Goal: Book appointment/travel/reservation

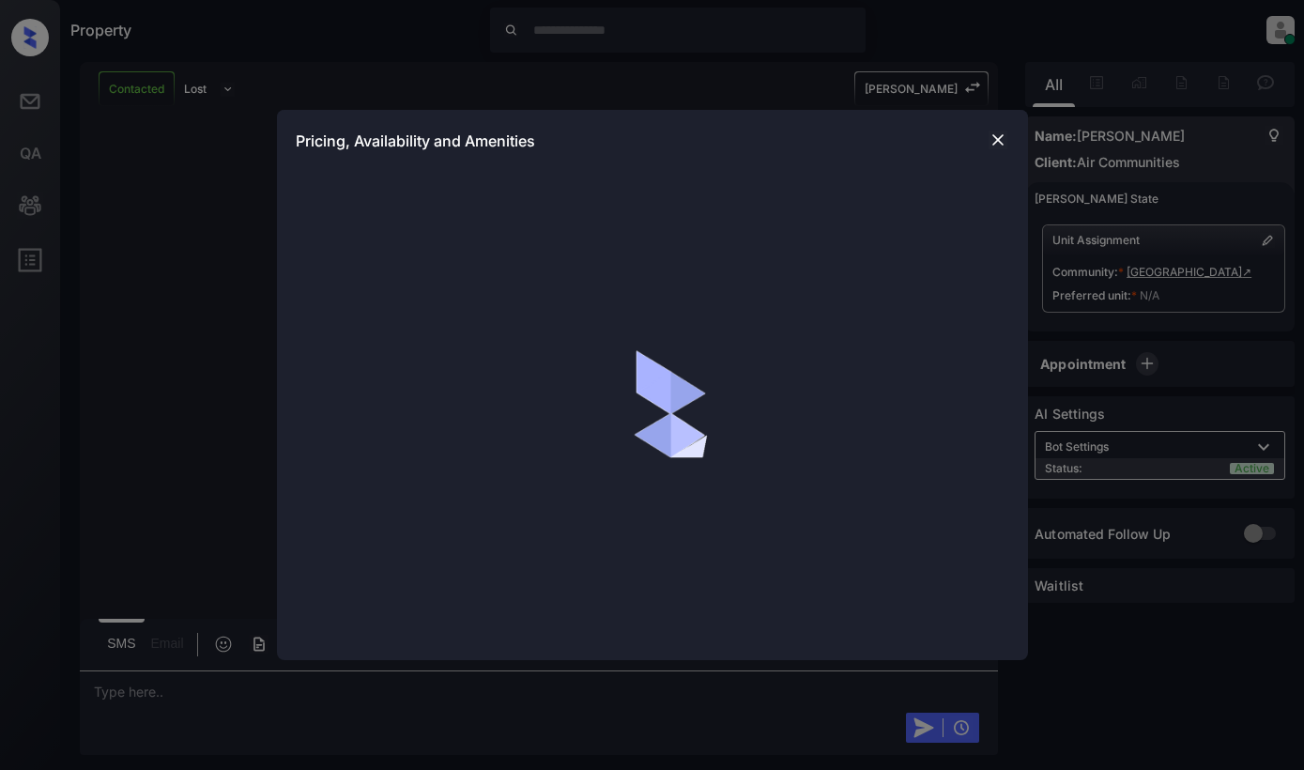
scroll to position [4267, 0]
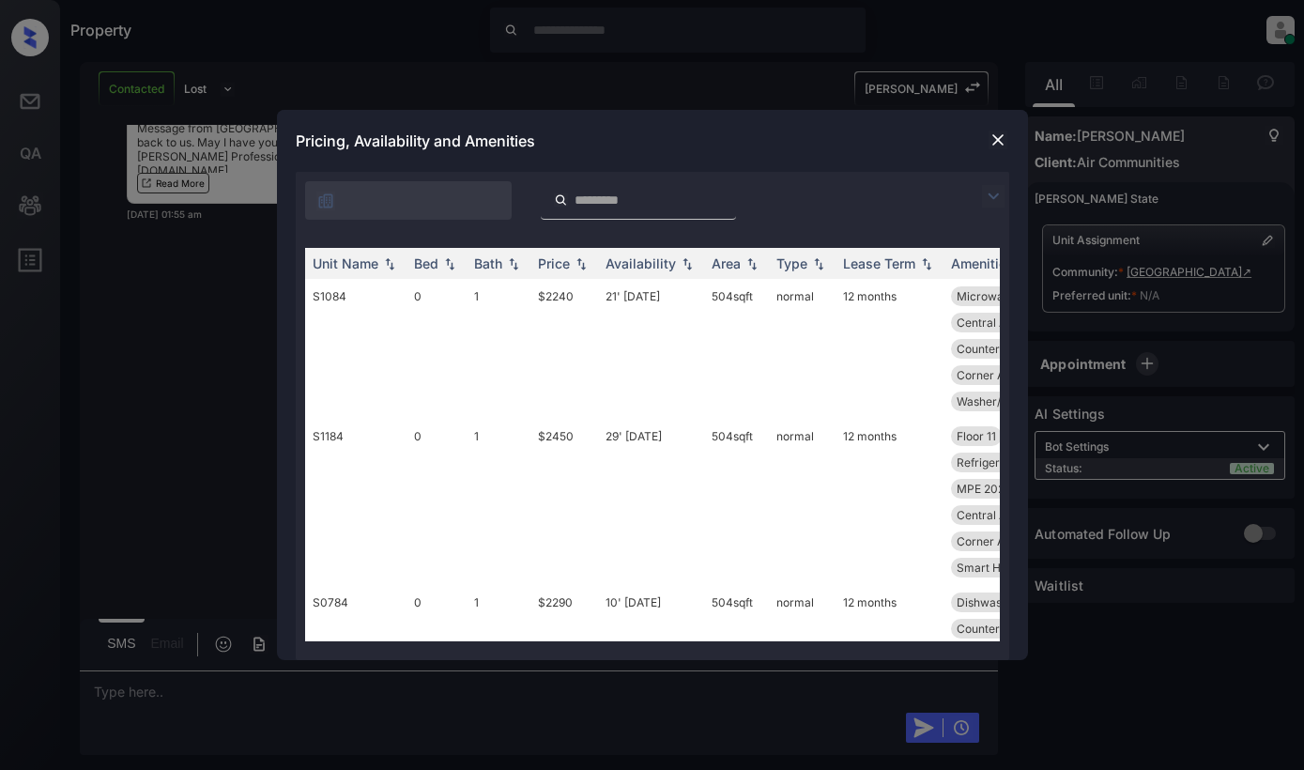
click at [997, 199] on img at bounding box center [993, 196] width 23 height 23
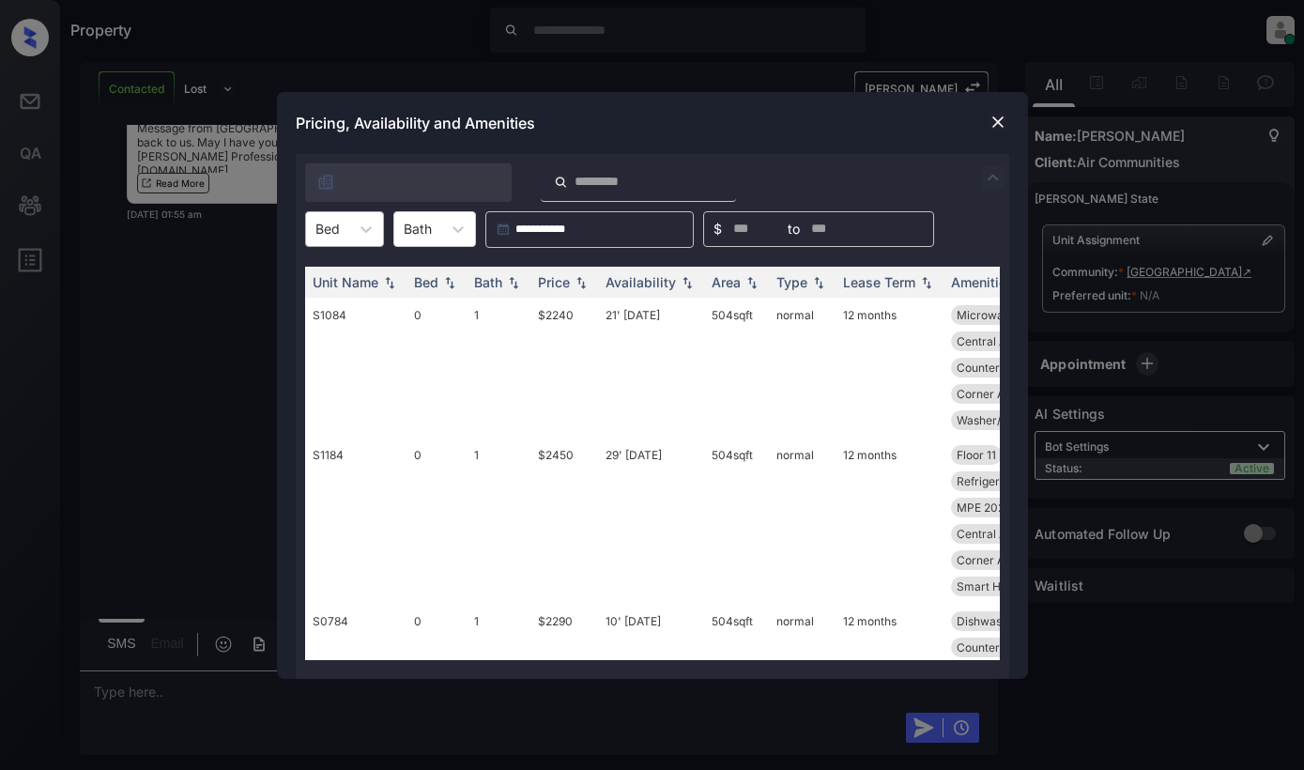
click at [341, 245] on div "Bed" at bounding box center [344, 229] width 79 height 36
click at [347, 305] on div "1" at bounding box center [344, 309] width 79 height 34
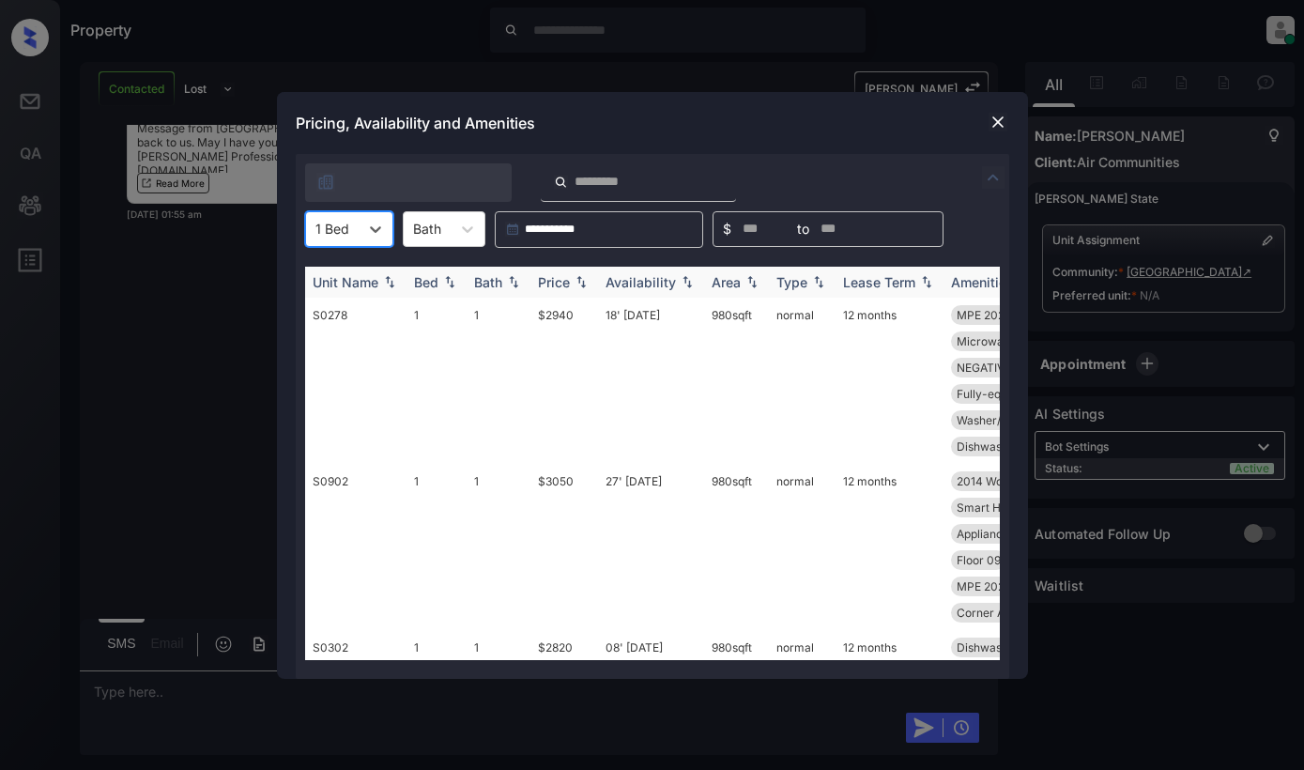
click at [567, 286] on div "Price" at bounding box center [554, 282] width 32 height 16
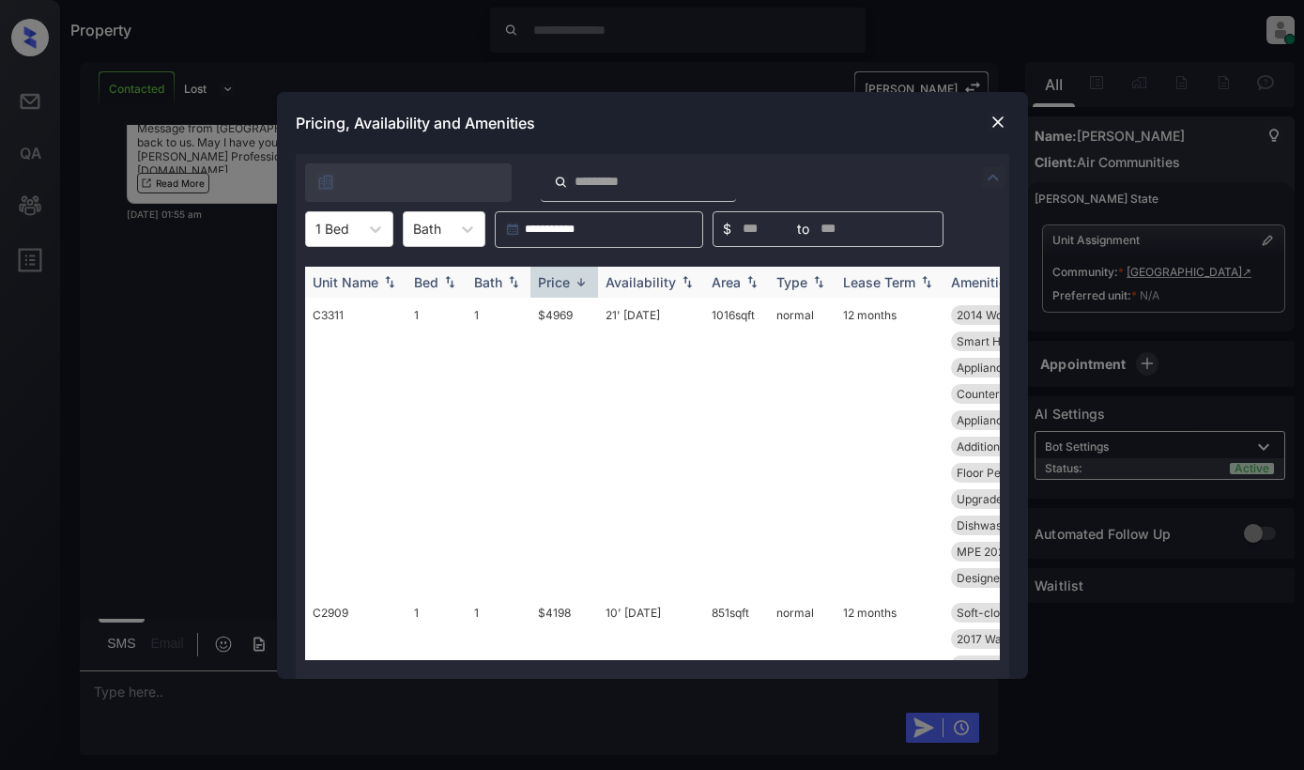
click at [567, 286] on div "Price" at bounding box center [554, 282] width 32 height 16
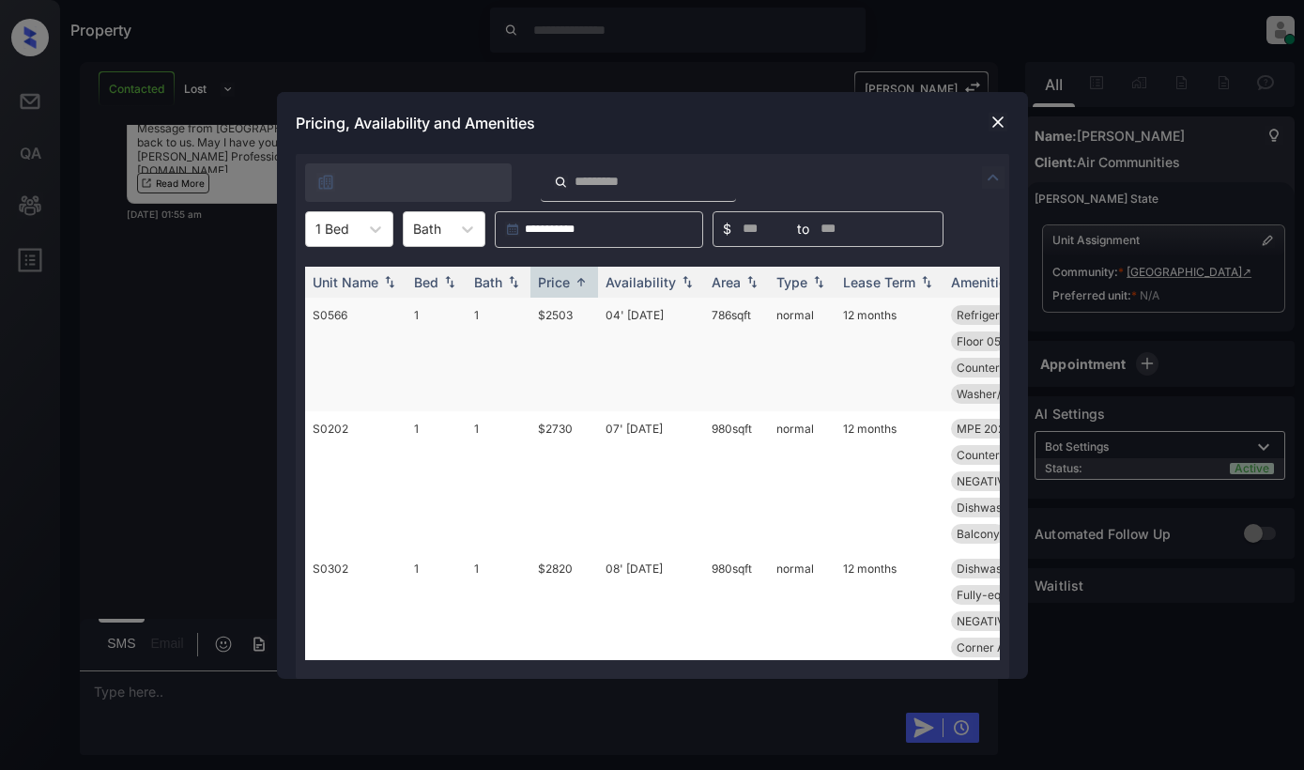
click at [576, 335] on td "$2503" at bounding box center [565, 355] width 68 height 114
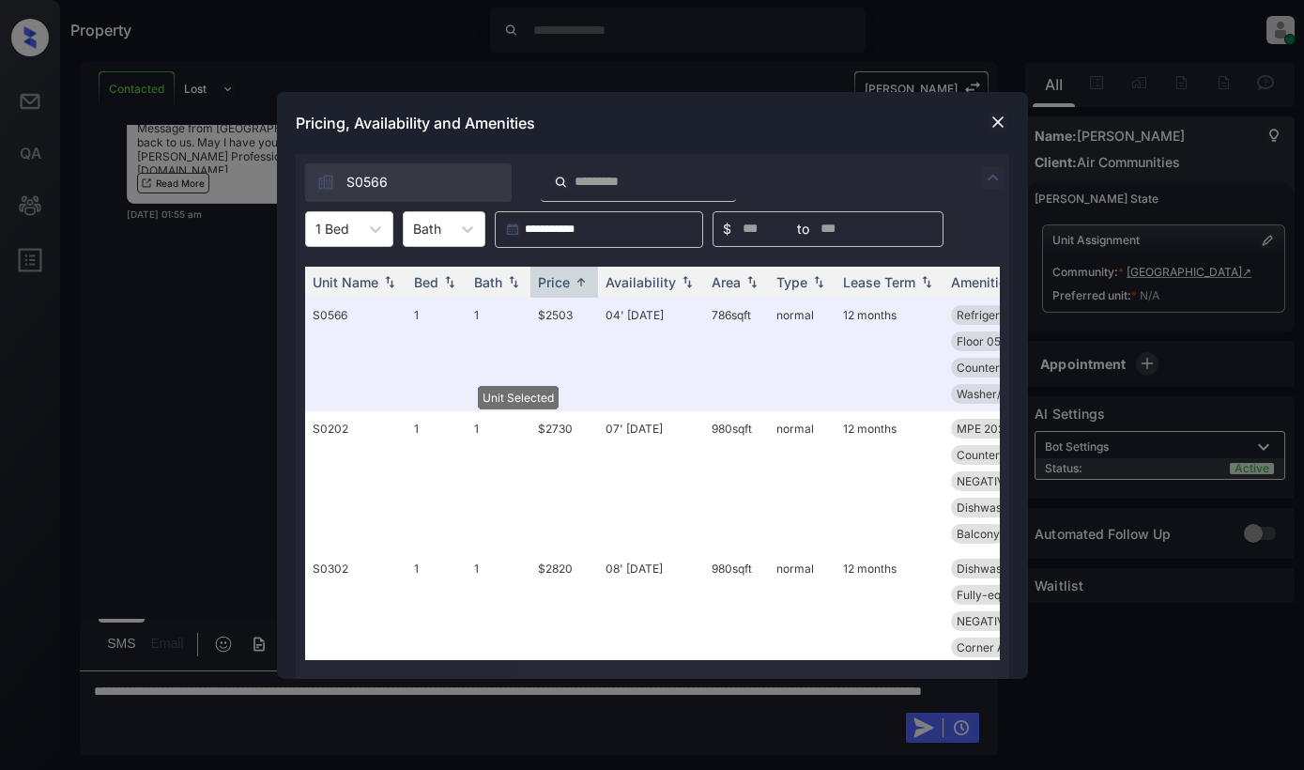
click at [995, 119] on img at bounding box center [998, 122] width 19 height 19
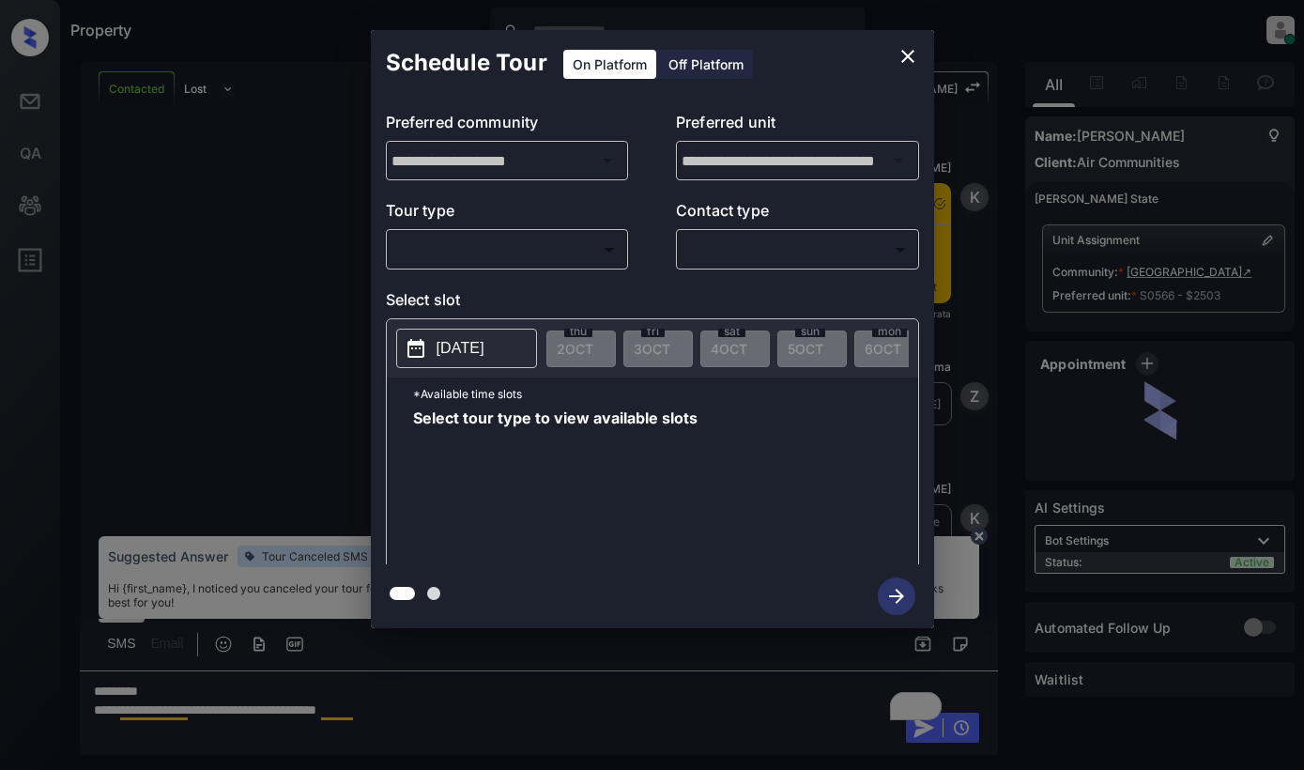
scroll to position [4483, 0]
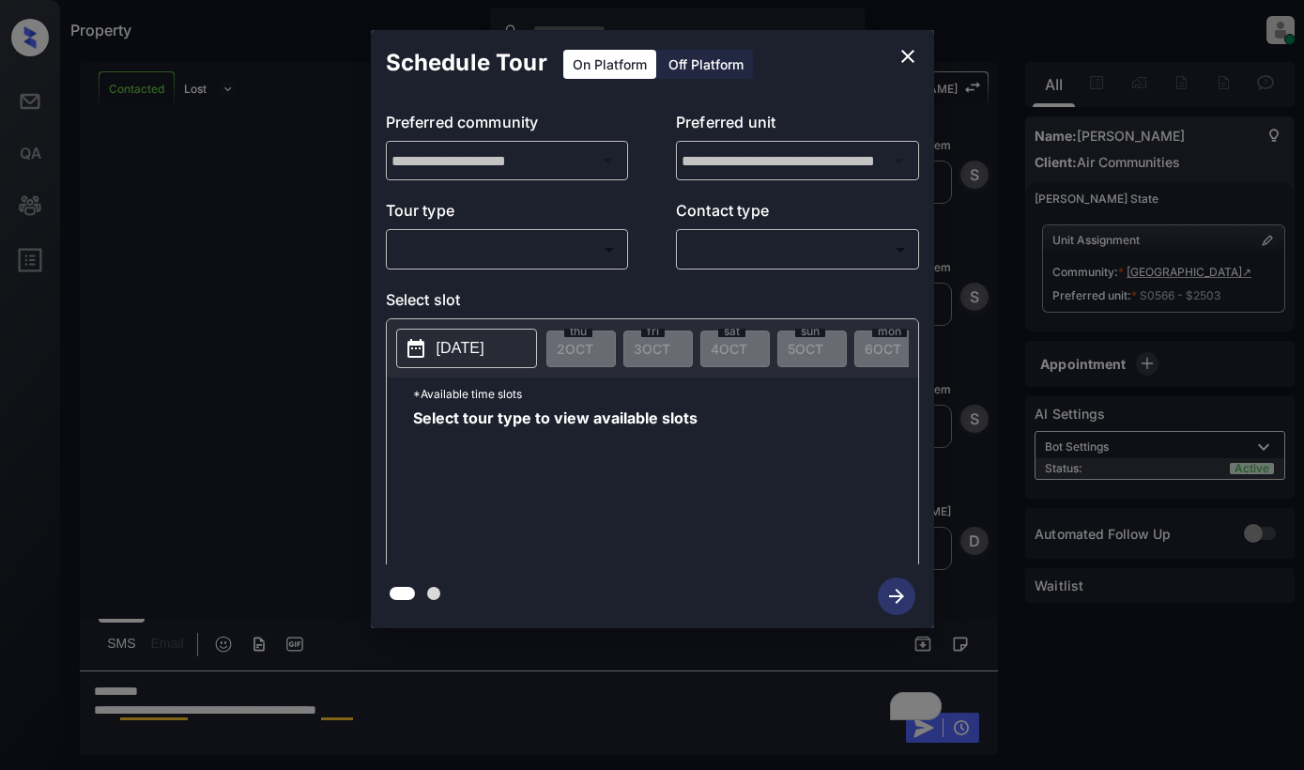
click at [562, 255] on body "Property [PERSON_NAME] Online Set yourself offline Set yourself on break Profil…" at bounding box center [652, 385] width 1304 height 770
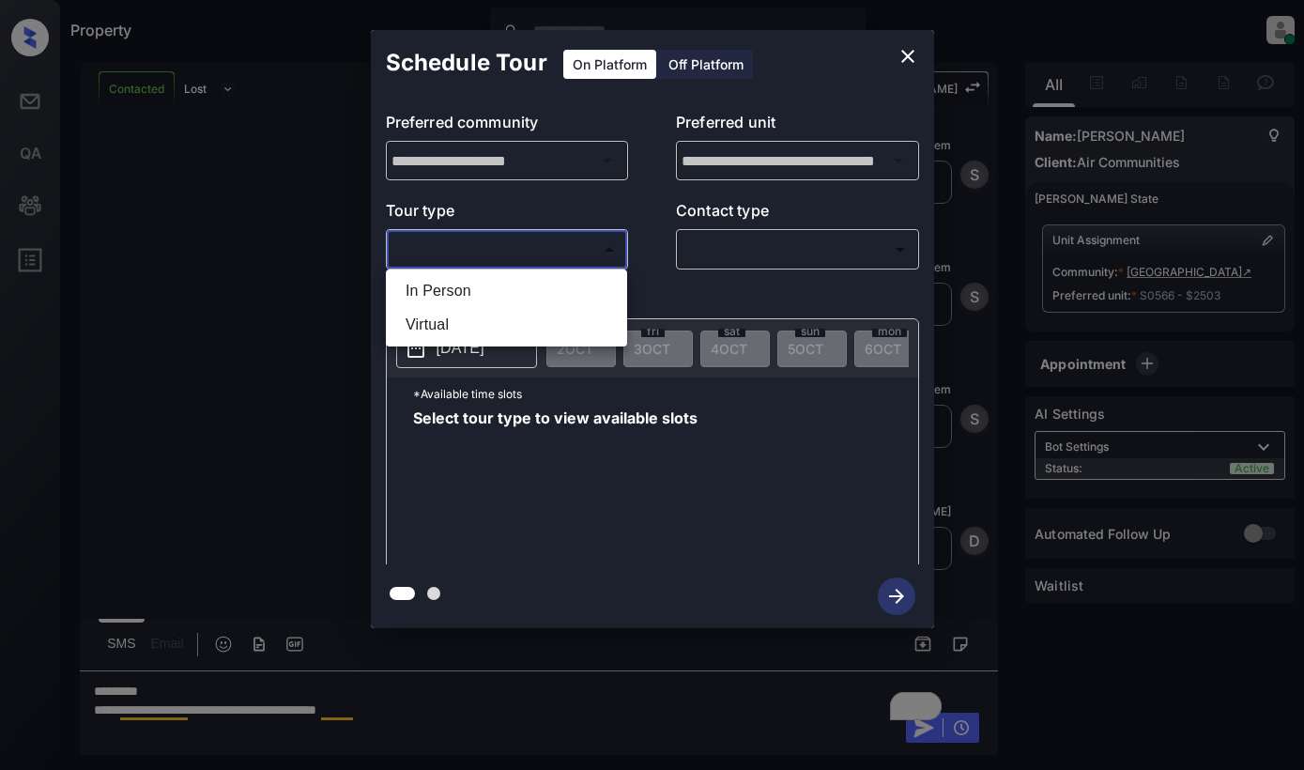
click at [553, 288] on li "In Person" at bounding box center [507, 291] width 232 height 34
type input "********"
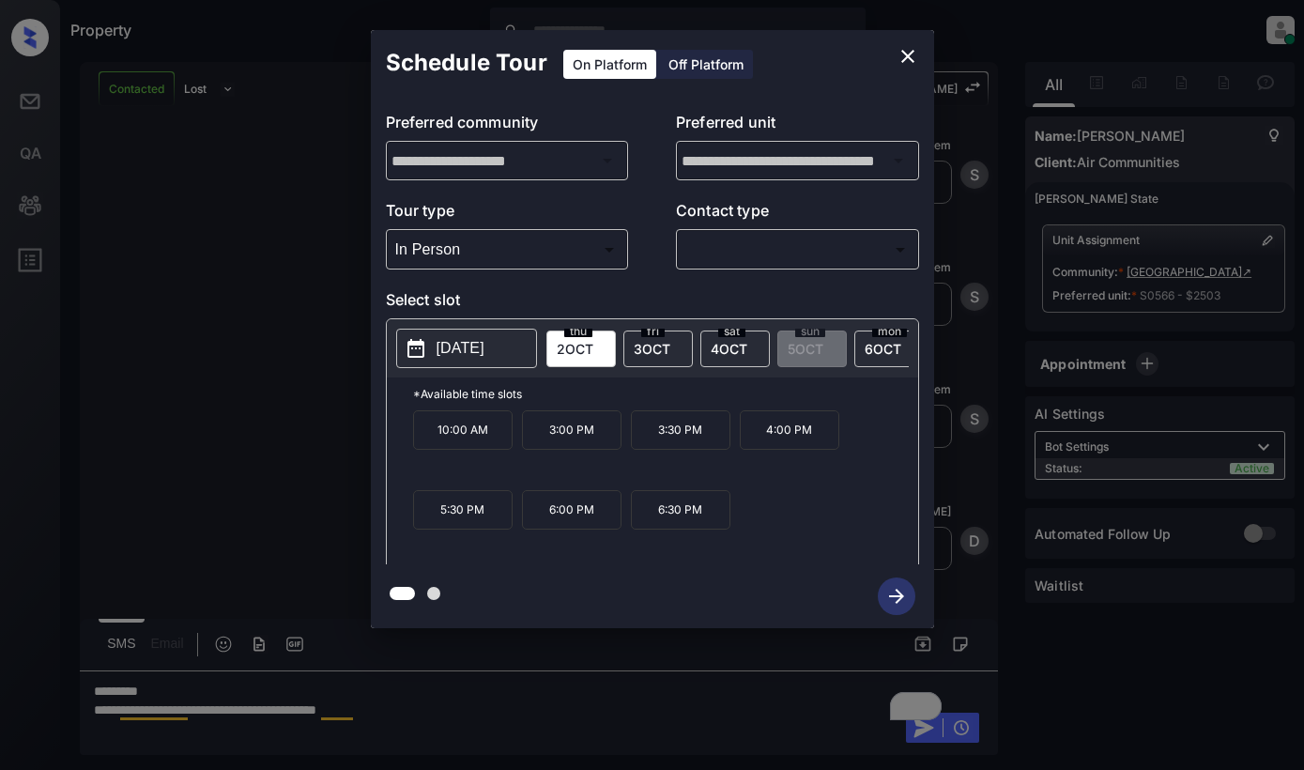
click at [459, 332] on button "[DATE]" at bounding box center [466, 348] width 141 height 39
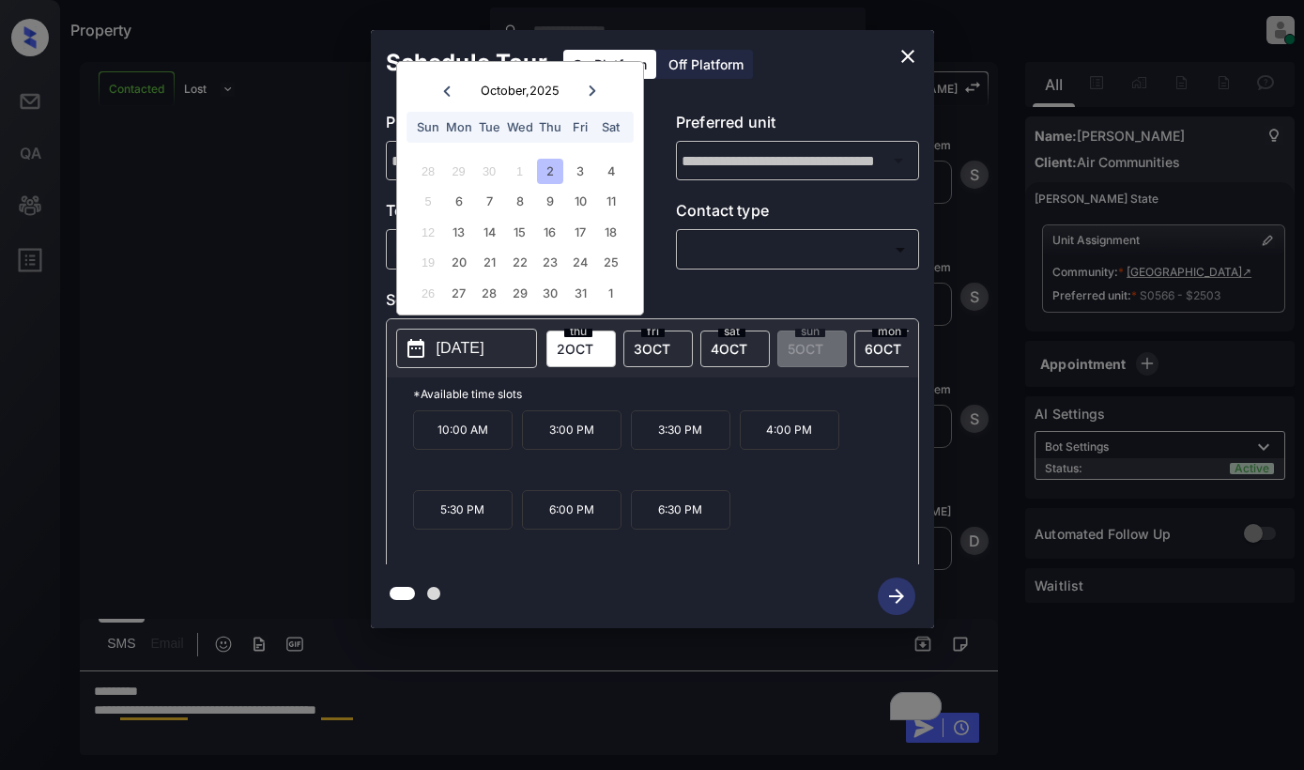
click at [904, 64] on icon "close" at bounding box center [908, 56] width 23 height 23
